Goal: Find specific page/section: Find specific page/section

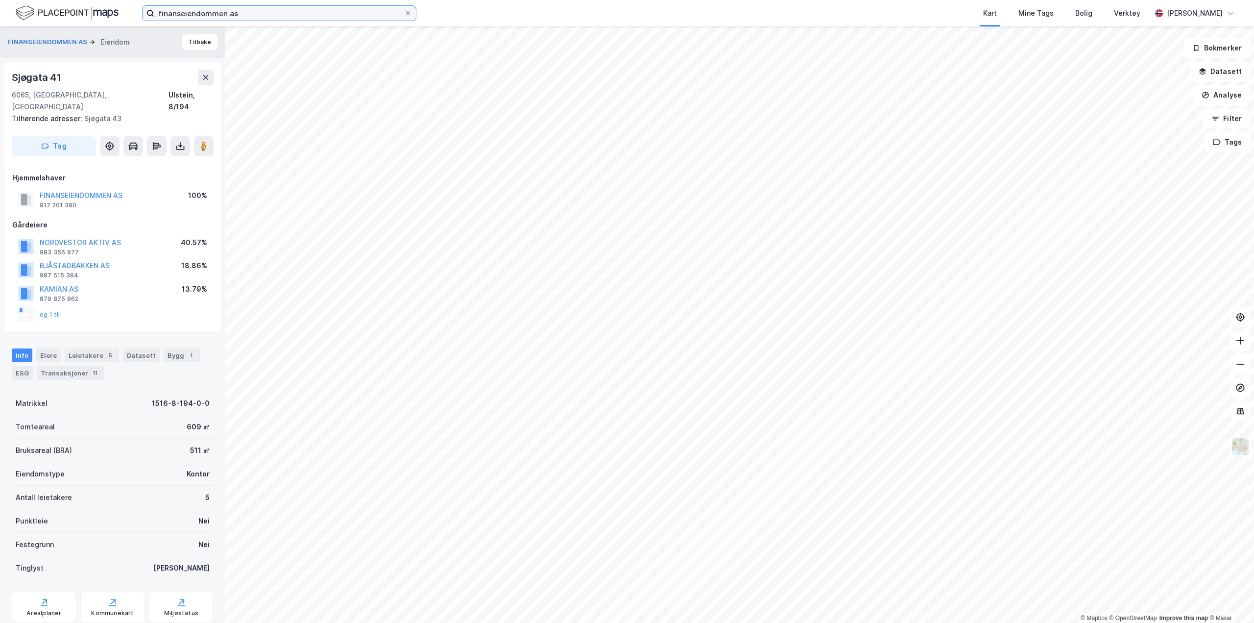
click at [335, 11] on input "finanseiendommen as" at bounding box center [279, 13] width 250 height 15
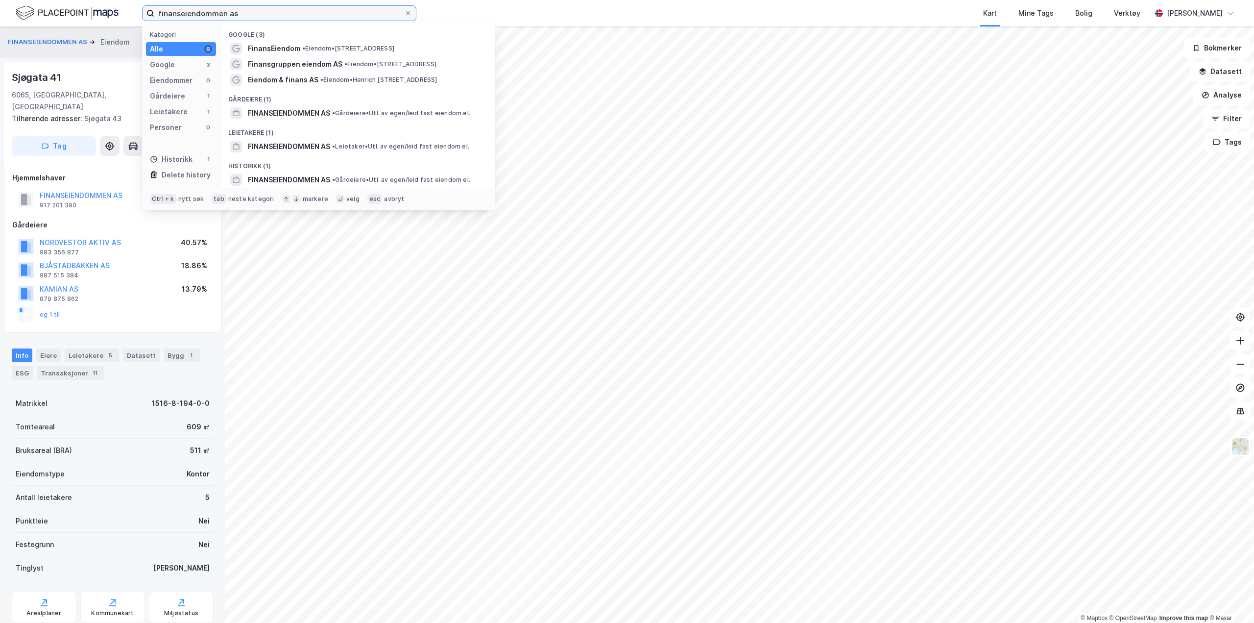
click at [335, 11] on input "finanseiendommen as" at bounding box center [279, 13] width 250 height 15
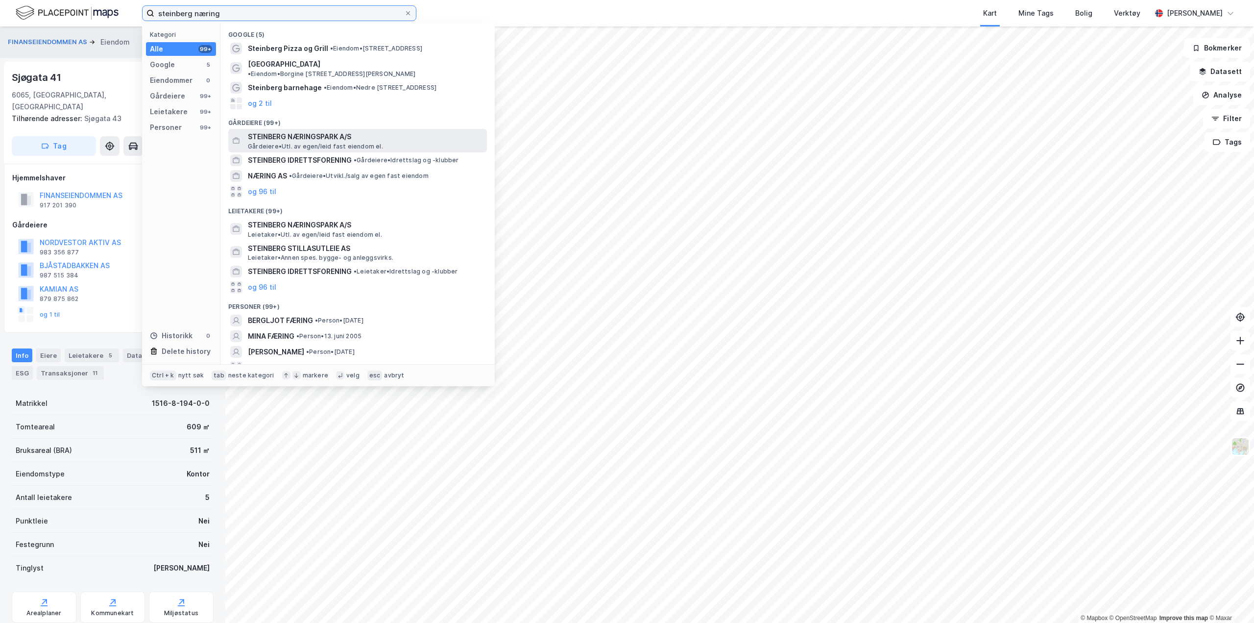
type input "steinberg næring"
click at [381, 138] on div "STEINBERG NÆRINGSPARK A/S Gårdeiere • Utl. av egen/leid fast eiendom el." at bounding box center [366, 141] width 237 height 20
